Goal: Use online tool/utility: Utilize a website feature to perform a specific function

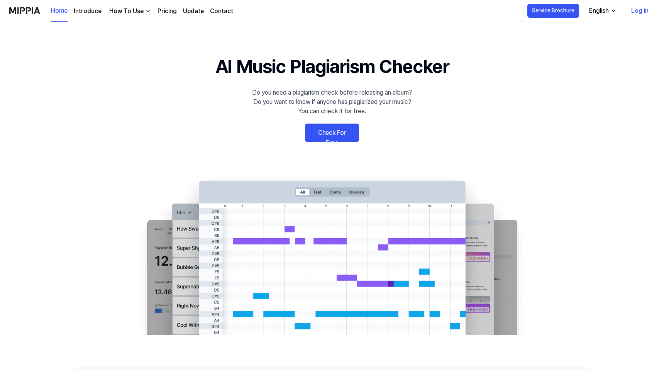
click at [331, 133] on link "Check For Free" at bounding box center [332, 132] width 54 height 19
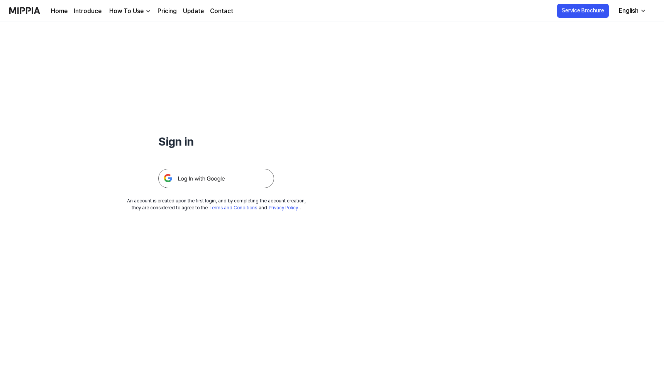
click at [208, 178] on img at bounding box center [216, 178] width 116 height 19
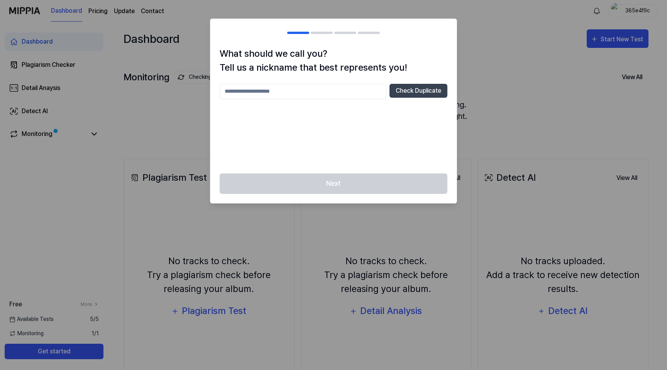
click at [271, 96] on input "text" at bounding box center [303, 91] width 167 height 15
type input "***"
click at [426, 100] on div "*** Check Duplicate" at bounding box center [334, 124] width 228 height 80
click at [339, 184] on div "Next" at bounding box center [333, 188] width 246 height 30
click at [409, 91] on button "Check Duplicate" at bounding box center [418, 91] width 58 height 14
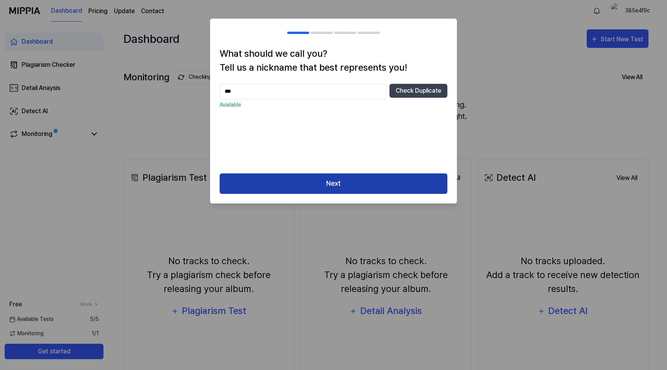
click at [309, 179] on button "Next" at bounding box center [334, 183] width 228 height 20
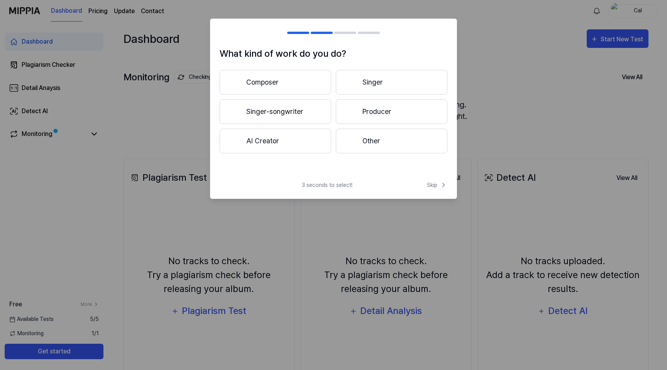
click at [373, 138] on button "Other" at bounding box center [392, 140] width 112 height 25
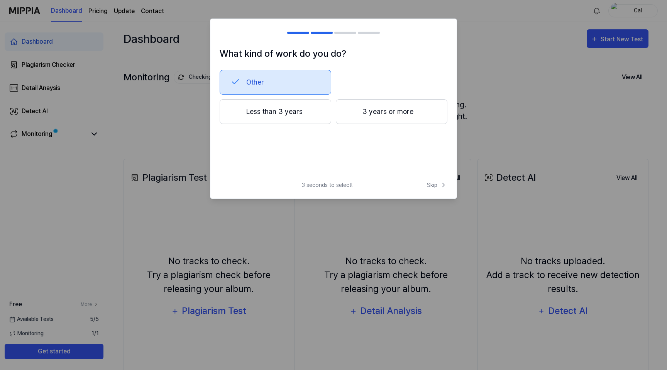
click at [360, 117] on button "3 years or more" at bounding box center [392, 111] width 112 height 25
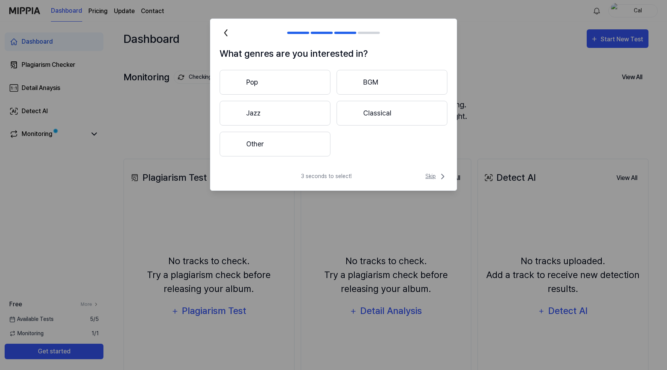
click at [432, 178] on span "Skip" at bounding box center [436, 176] width 22 height 9
